Goal: Transaction & Acquisition: Purchase product/service

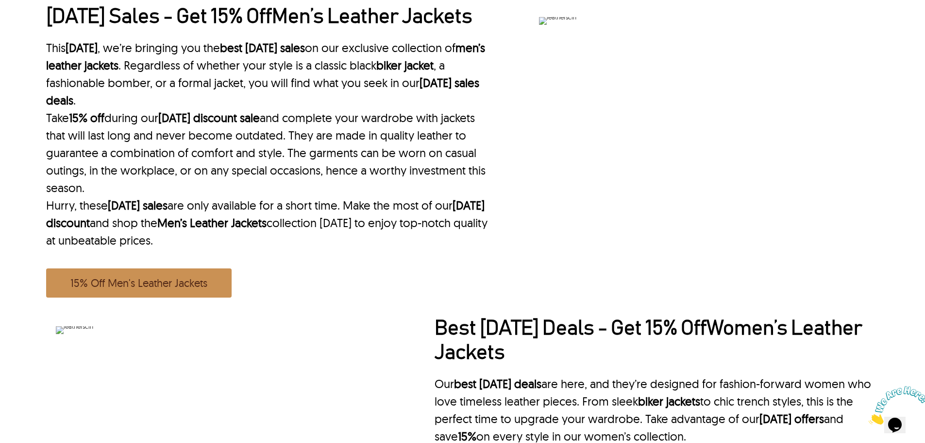
scroll to position [972, 0]
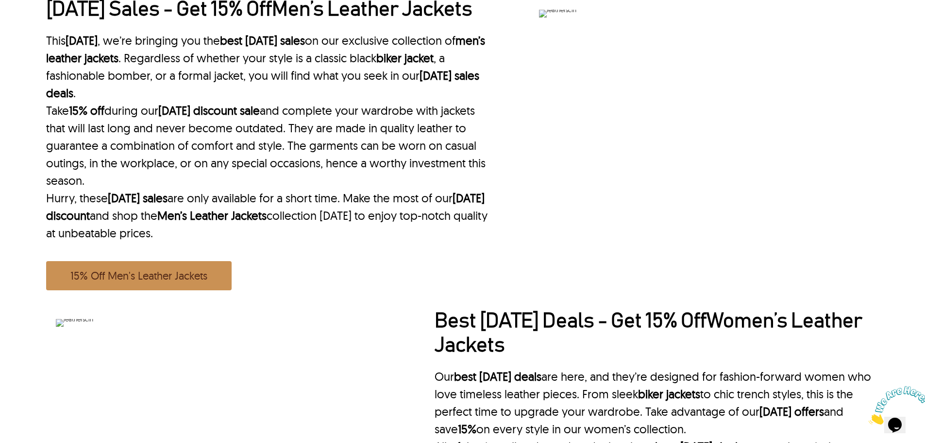
drag, startPoint x: 646, startPoint y: 110, endPoint x: 684, endPoint y: 182, distance: 81.0
click at [684, 182] on div "Labor Day Sales - Get 15% Off Men’s Leather Jackets This Labor Day , we’re brin…" at bounding box center [462, 150] width 833 height 304
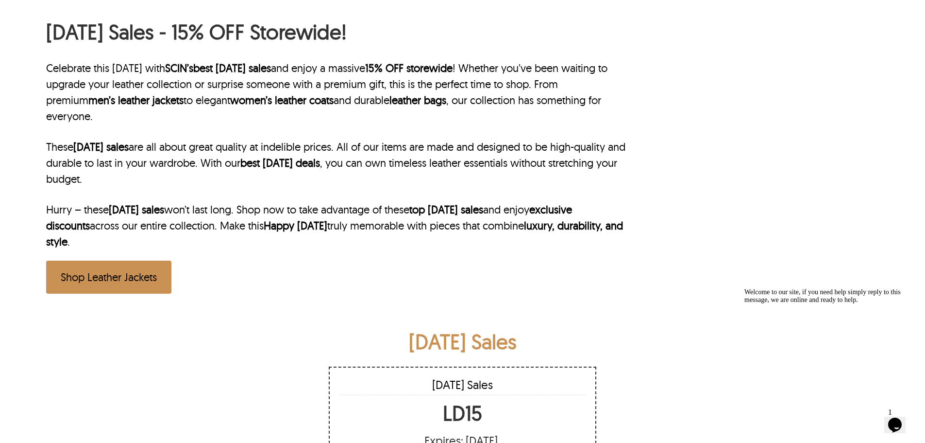
scroll to position [486, 0]
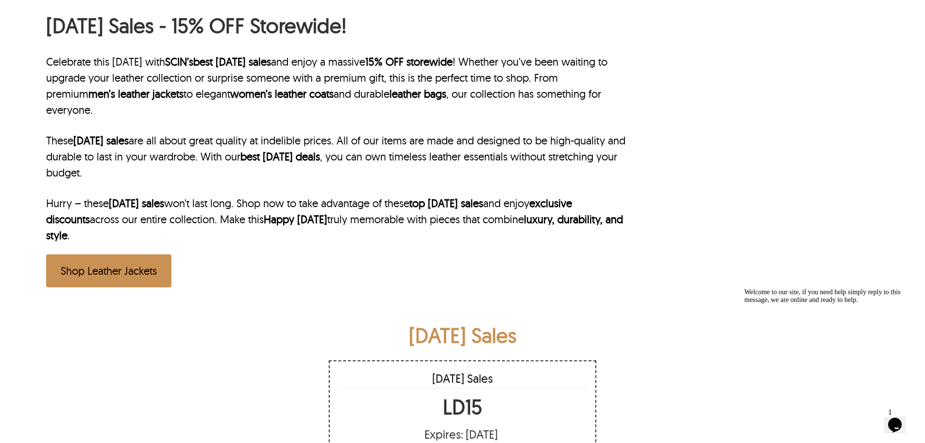
click at [745, 288] on icon "Chat attention grabber" at bounding box center [745, 288] width 0 height 0
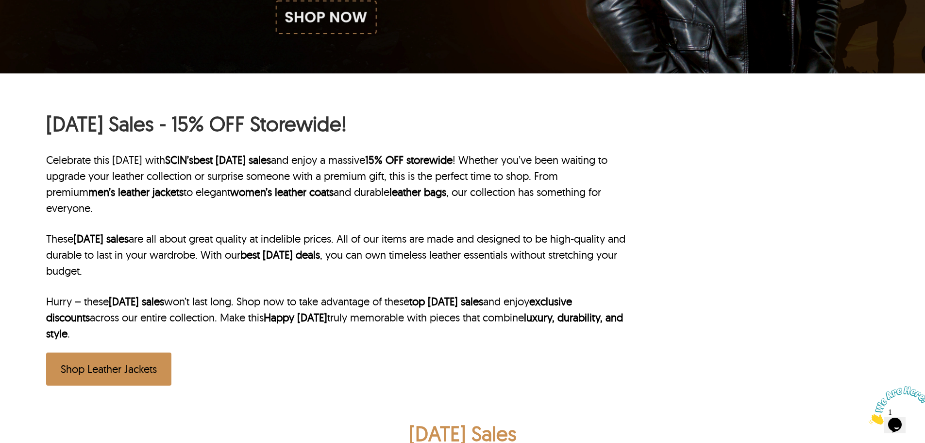
scroll to position [389, 0]
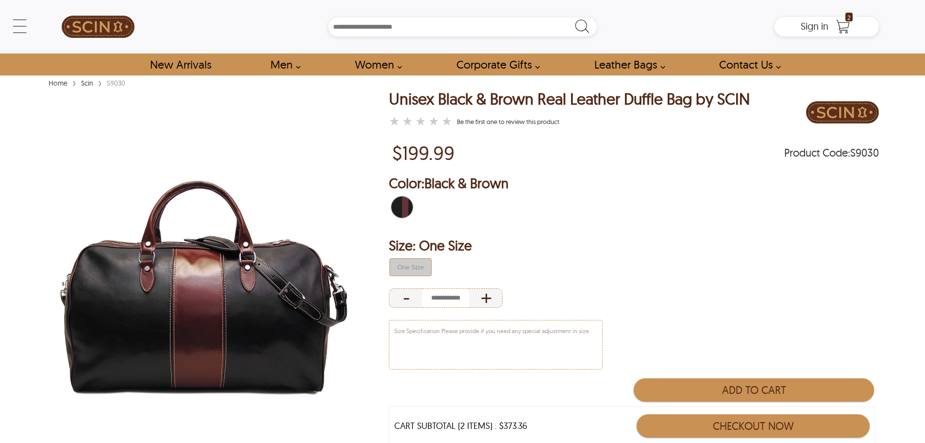
scroll to position [97, 0]
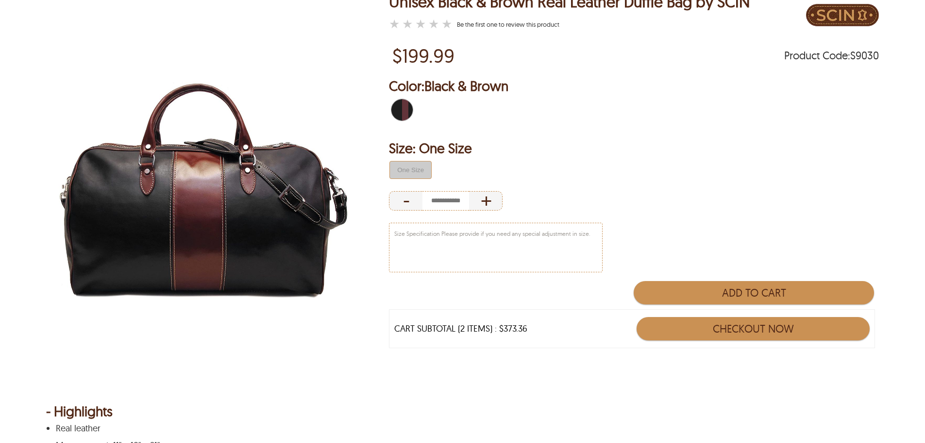
click at [258, 206] on img at bounding box center [203, 189] width 315 height 393
